Goal: Task Accomplishment & Management: Complete application form

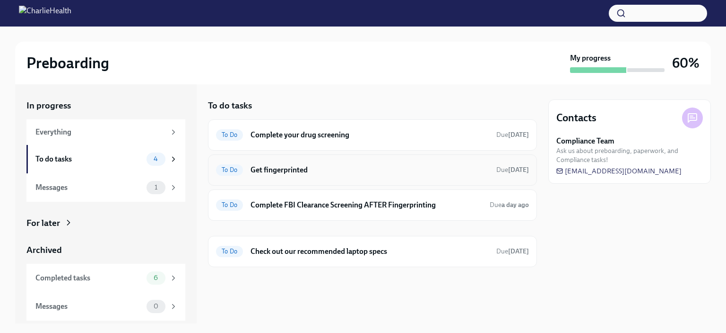
click at [387, 175] on div "To Do Get fingerprinted Due [DATE]" at bounding box center [372, 169] width 313 height 15
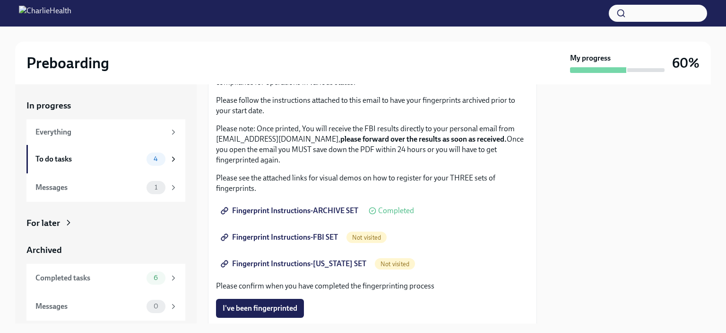
scroll to position [90, 0]
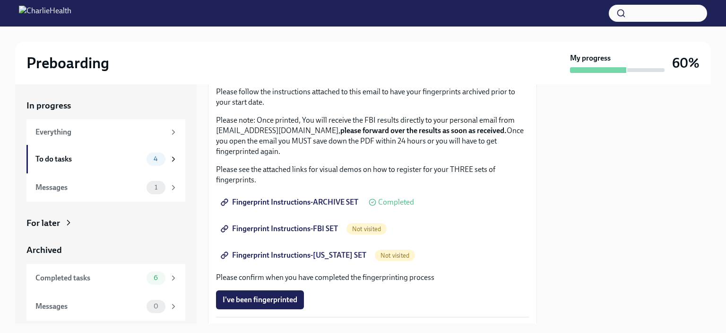
click at [323, 228] on span "Fingerprint Instructions-FBI SET" at bounding box center [280, 228] width 115 height 9
click at [381, 259] on div "Not visited" at bounding box center [395, 254] width 40 height 11
click at [328, 256] on span "Fingerprint Instructions-[US_STATE] SET" at bounding box center [295, 254] width 144 height 9
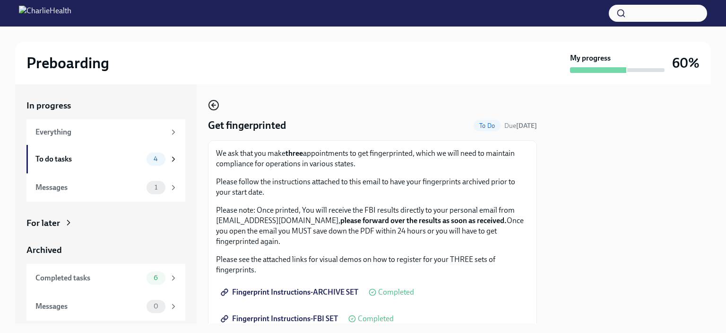
click at [213, 108] on icon "button" at bounding box center [213, 104] width 11 height 11
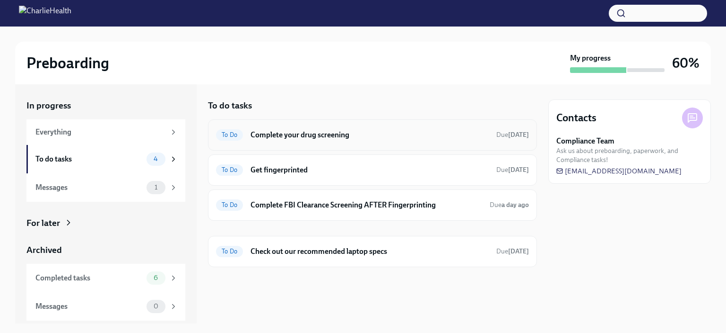
click at [368, 132] on h6 "Complete your drug screening" at bounding box center [370, 135] width 238 height 10
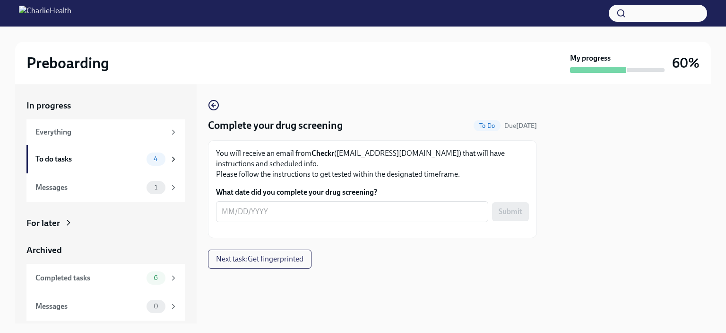
click at [666, 188] on div at bounding box center [630, 203] width 163 height 239
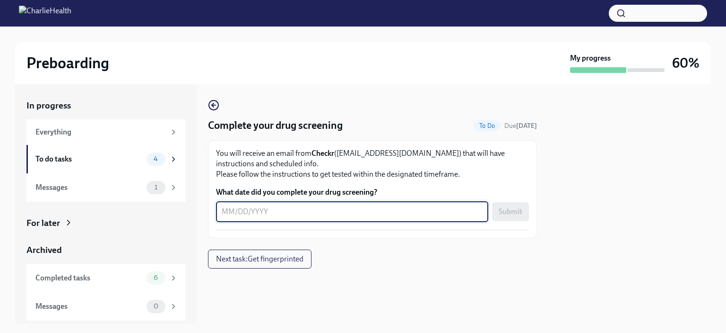
click at [228, 214] on textarea "What date did you complete your drug screening?" at bounding box center [352, 211] width 261 height 11
click at [229, 215] on textarea "[DATE]" at bounding box center [352, 211] width 261 height 11
type textarea "[DATE]"
click at [502, 219] on button "Submit" at bounding box center [510, 211] width 37 height 19
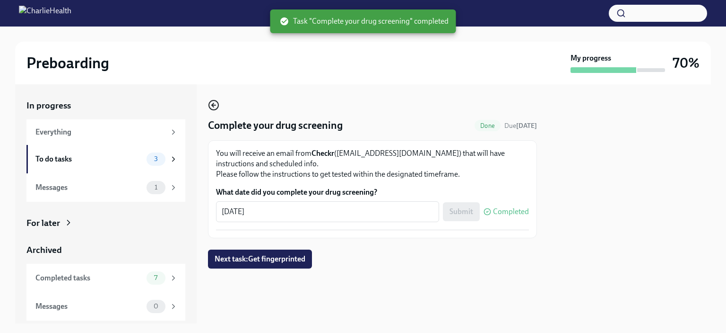
click at [217, 105] on icon "button" at bounding box center [213, 104] width 11 height 11
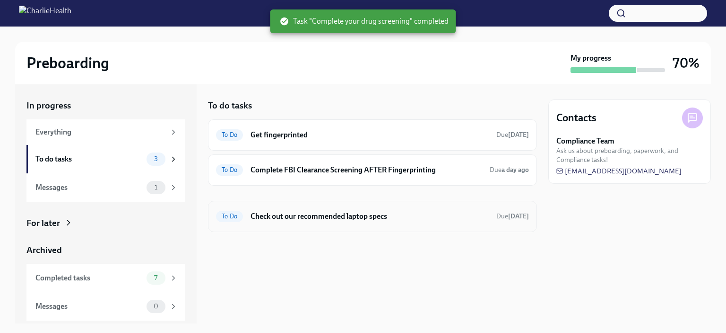
click at [313, 218] on h6 "Check out our recommended laptop specs" at bounding box center [370, 216] width 238 height 10
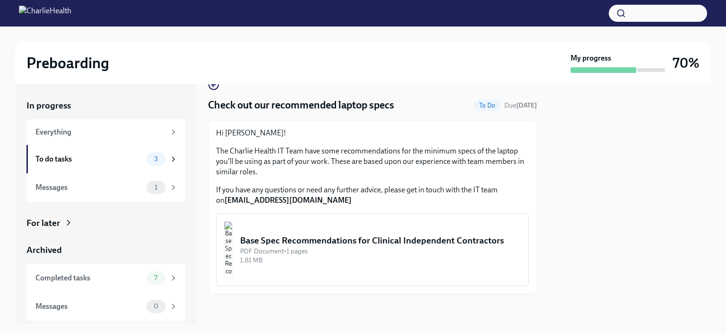
scroll to position [21, 0]
click at [284, 235] on div "Base Spec Recommendations for Clinical Independent Contractors" at bounding box center [380, 240] width 281 height 12
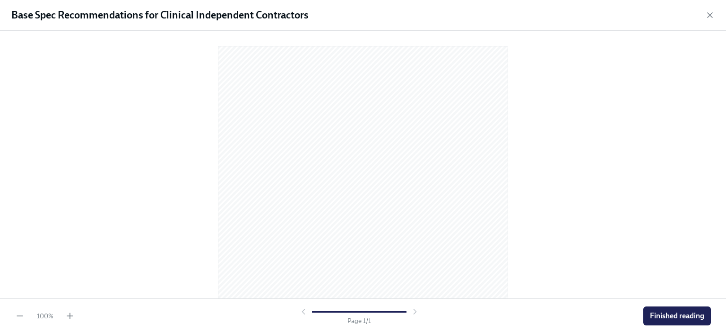
scroll to position [123, 0]
click at [679, 312] on span "Finished reading" at bounding box center [677, 315] width 54 height 9
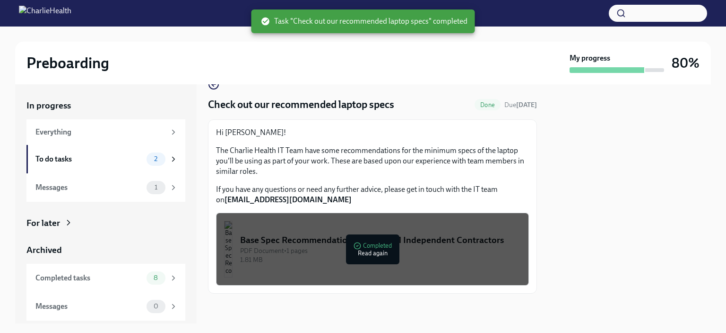
click at [214, 93] on div "Check out our recommended laptop specs Done Due [DATE] Hi [PERSON_NAME]! The Ch…" at bounding box center [372, 186] width 329 height 215
click at [214, 88] on circle "button" at bounding box center [213, 83] width 9 height 9
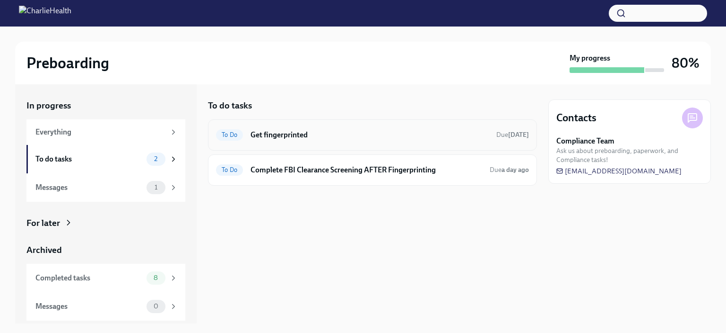
click at [384, 125] on div "To Do Get fingerprinted Due [DATE]" at bounding box center [372, 134] width 329 height 31
click at [296, 133] on h6 "Get fingerprinted" at bounding box center [370, 135] width 238 height 10
